Goal: Check status: Check status

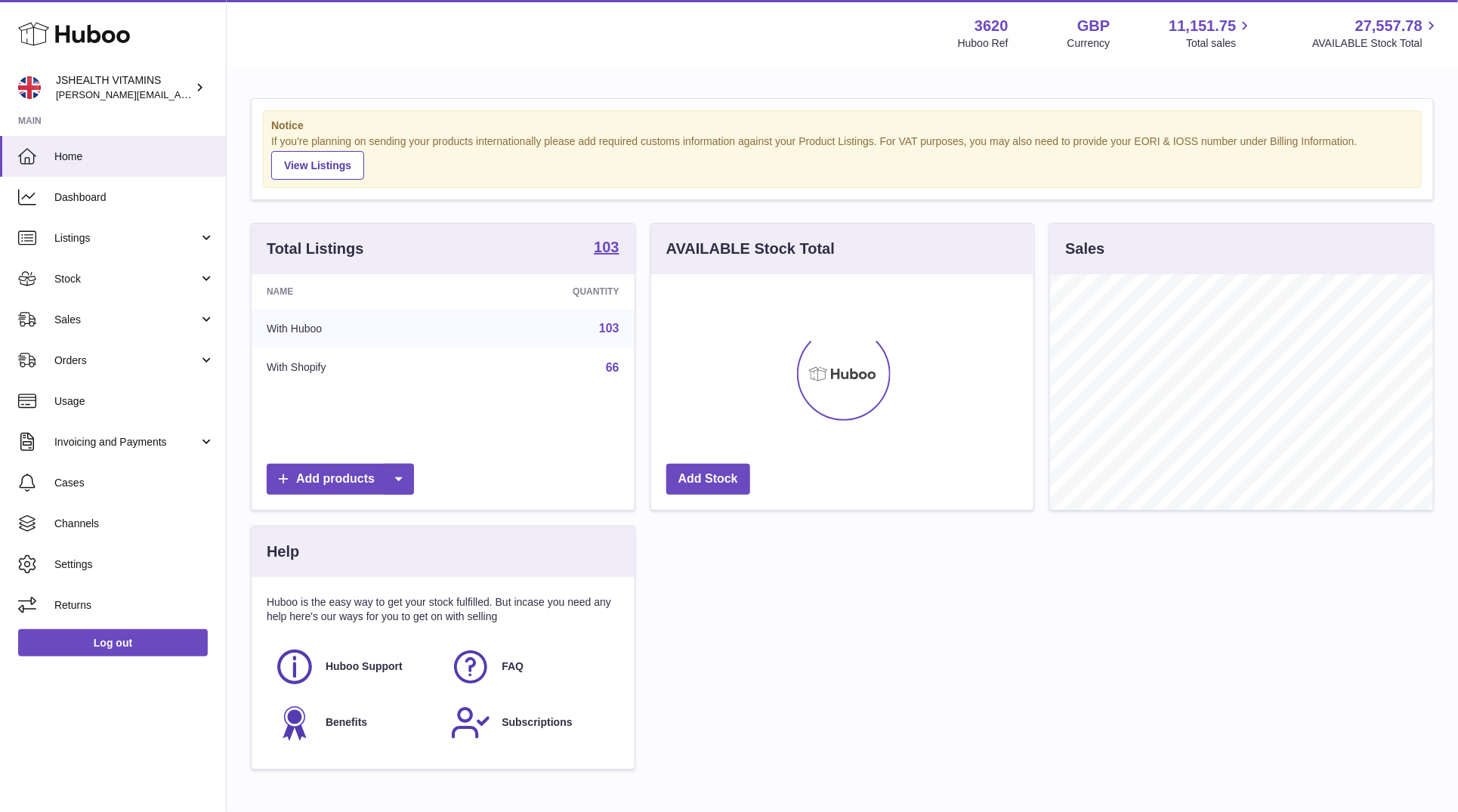
scroll to position [236, 383]
click at [105, 267] on link "Stock" at bounding box center [113, 278] width 226 height 41
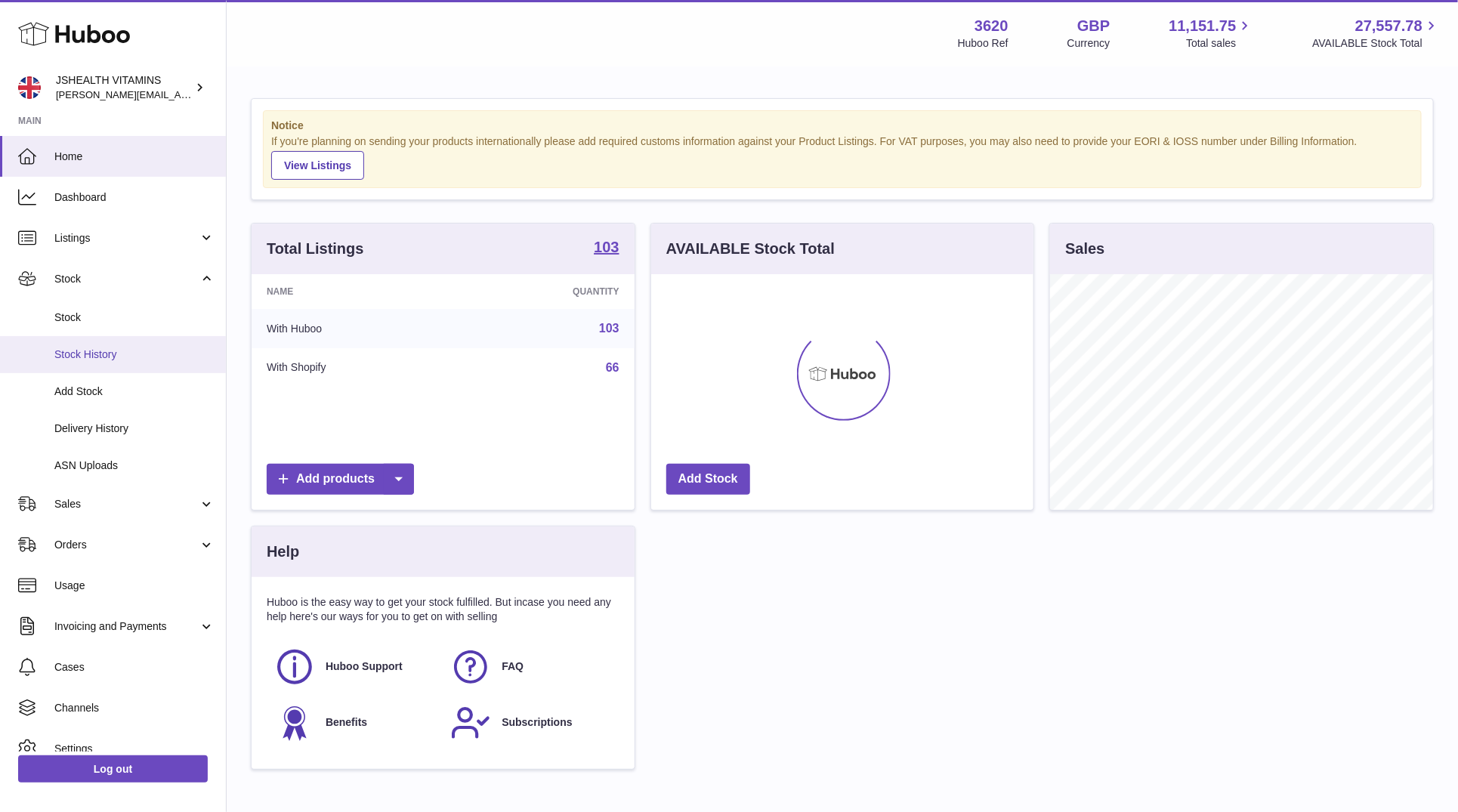
click at [94, 340] on link "Stock History" at bounding box center [113, 354] width 226 height 37
click at [98, 326] on link "Stock" at bounding box center [113, 317] width 226 height 37
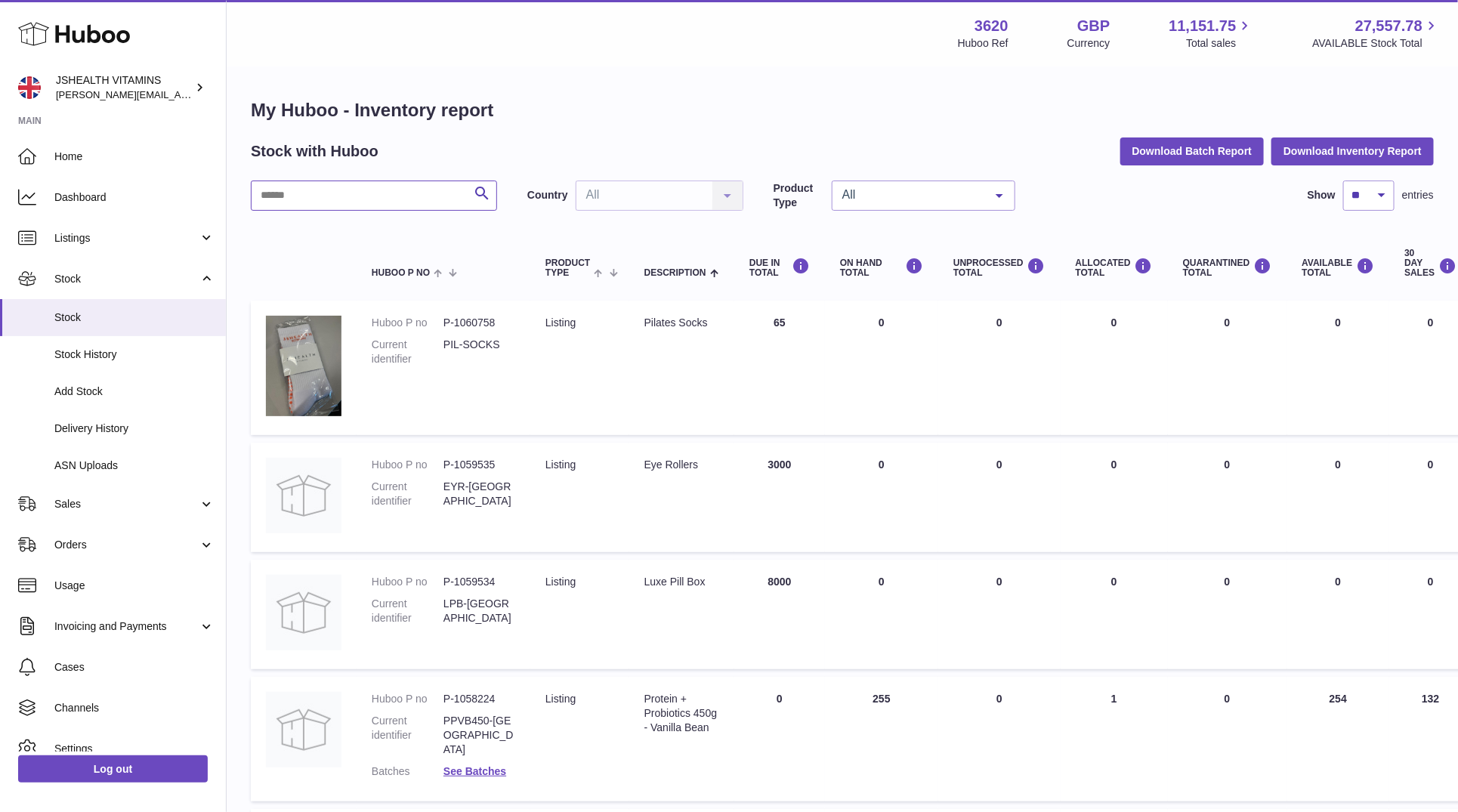
click at [378, 207] on input "text" at bounding box center [374, 195] width 247 height 30
type input "*********"
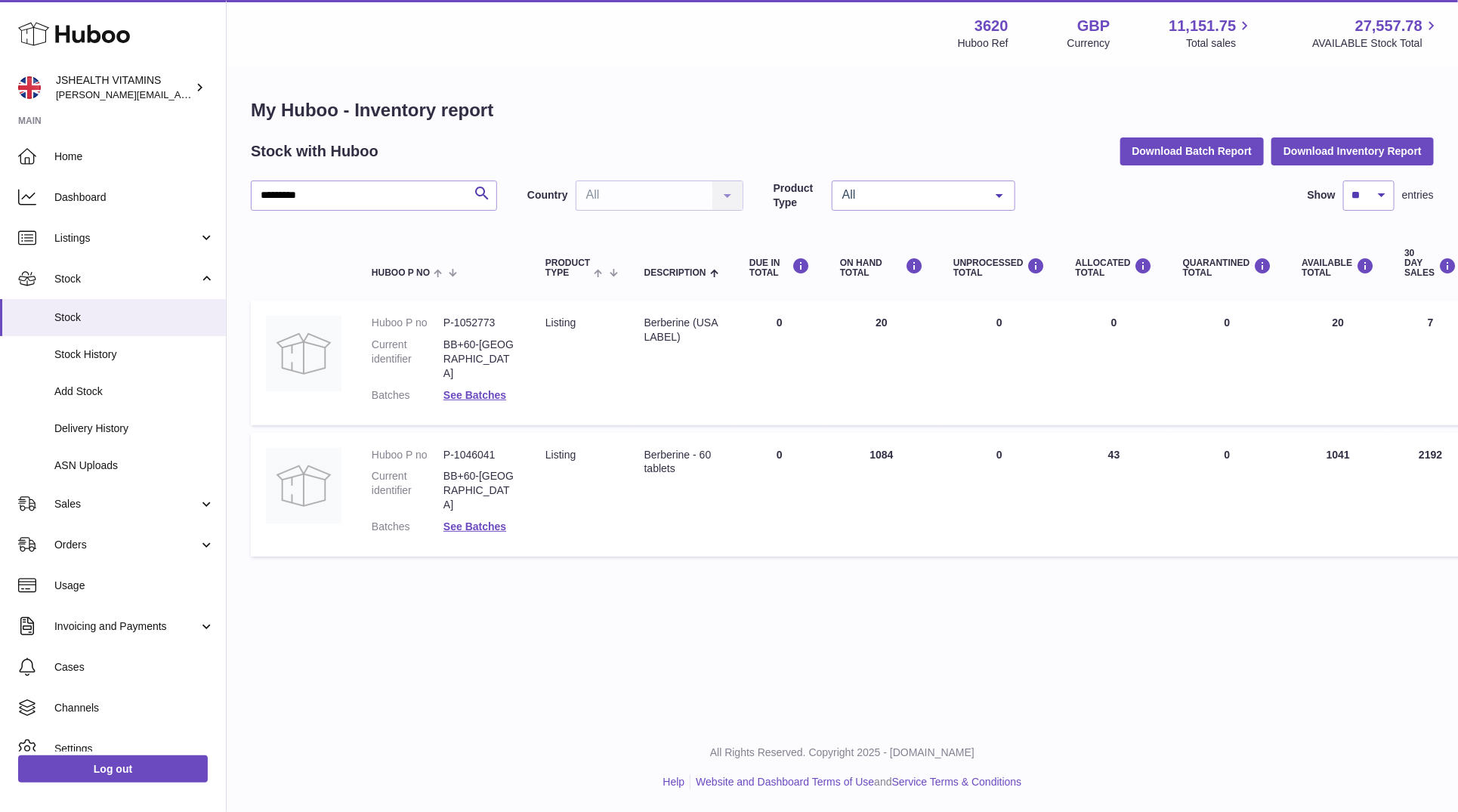
click at [1333, 437] on td "AVAILABLE Total 1041" at bounding box center [1339, 495] width 103 height 124
copy td "1041"
